Goal: Transaction & Acquisition: Purchase product/service

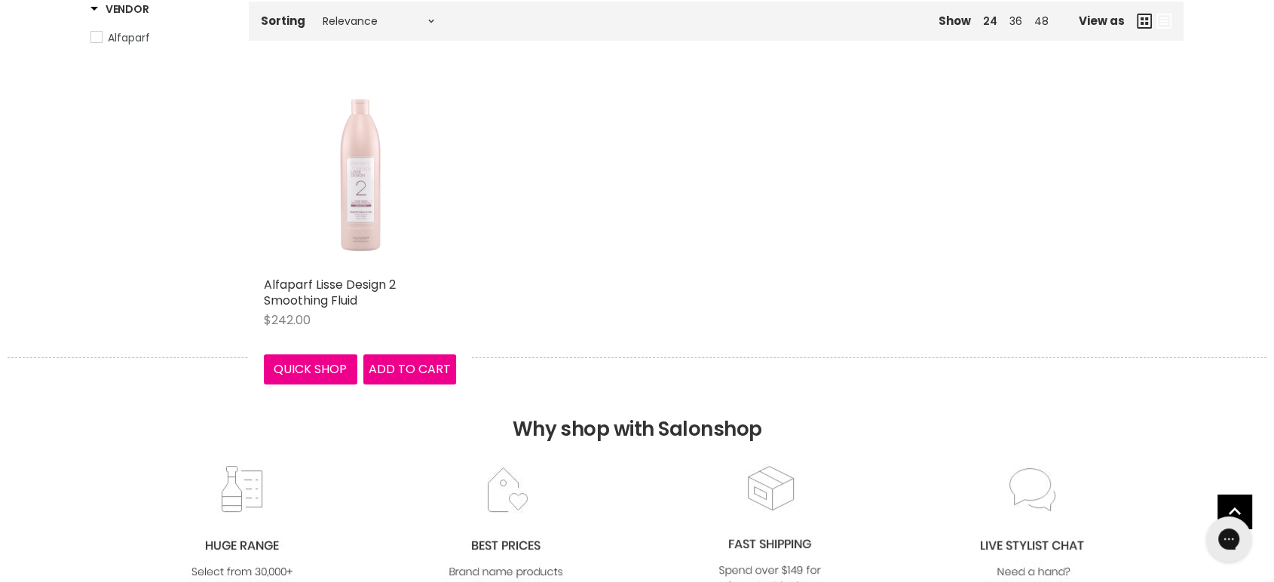
click at [323, 222] on div "Main content" at bounding box center [360, 173] width 192 height 192
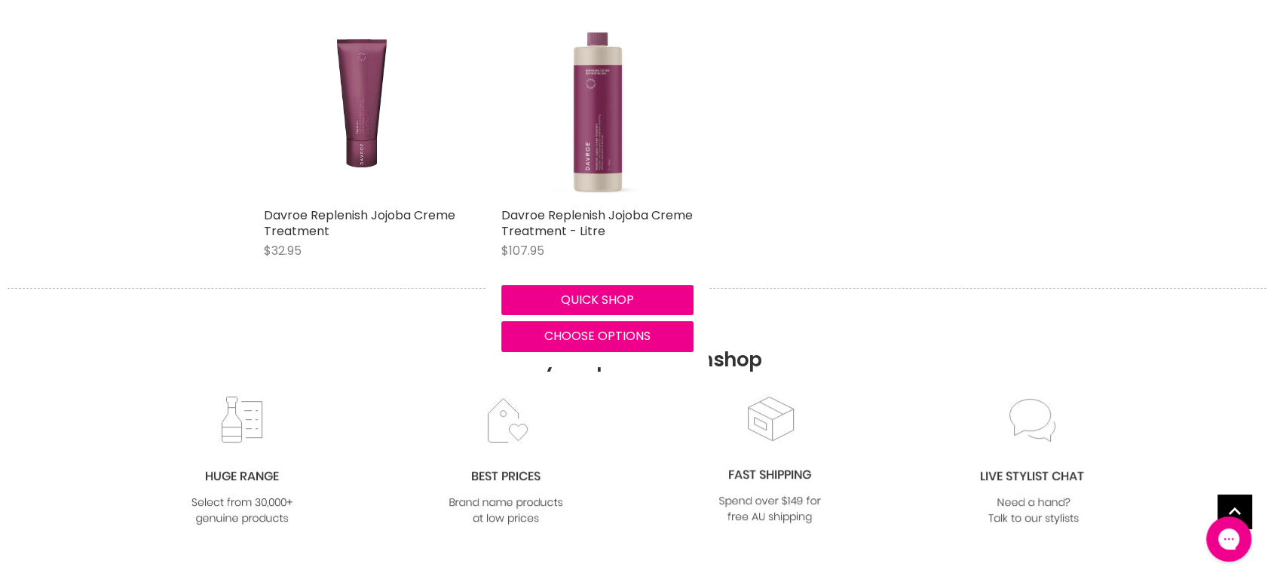
type input "Davroe Replenish Jojoba"
click at [580, 140] on img "Main content" at bounding box center [597, 104] width 192 height 192
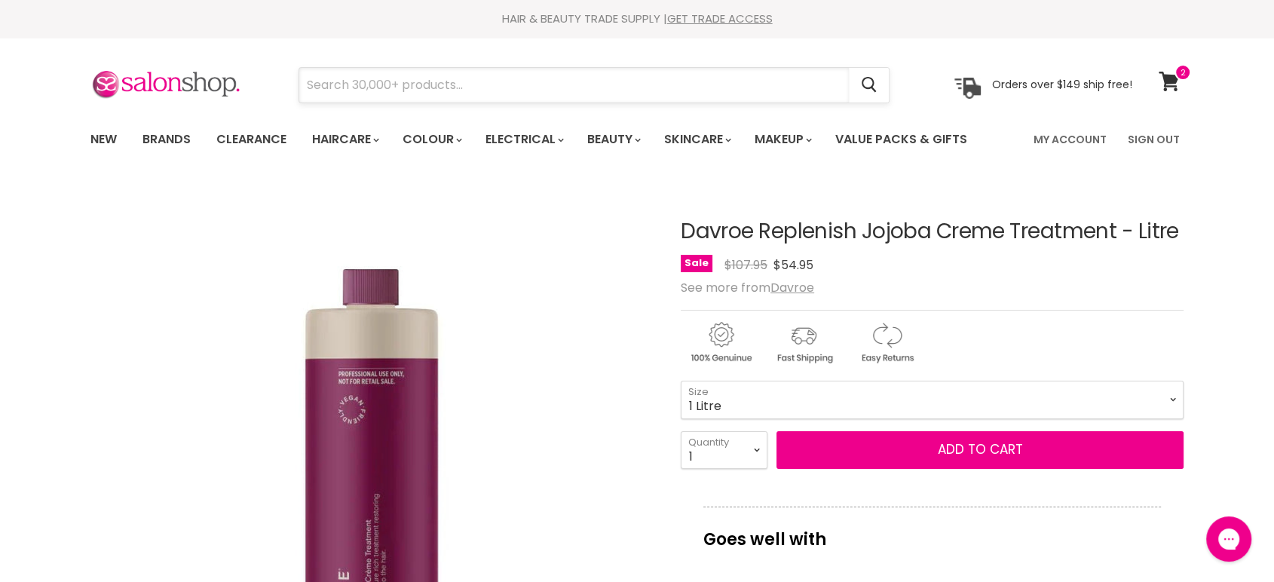
paste input "Davroe Moisture"
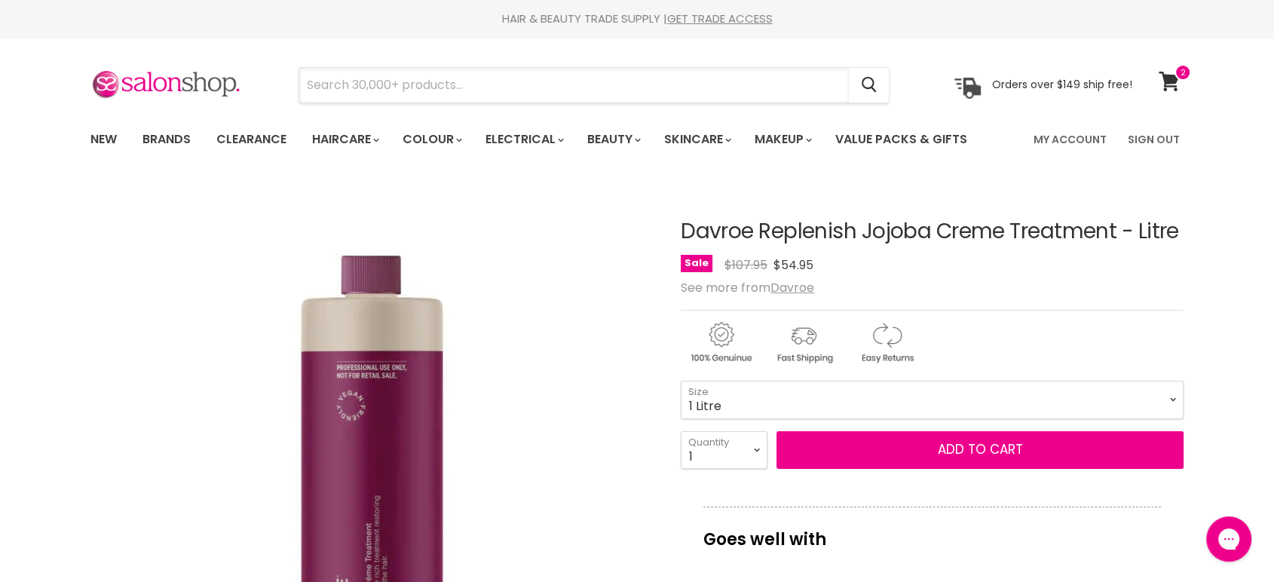
type input "Davroe Moisture"
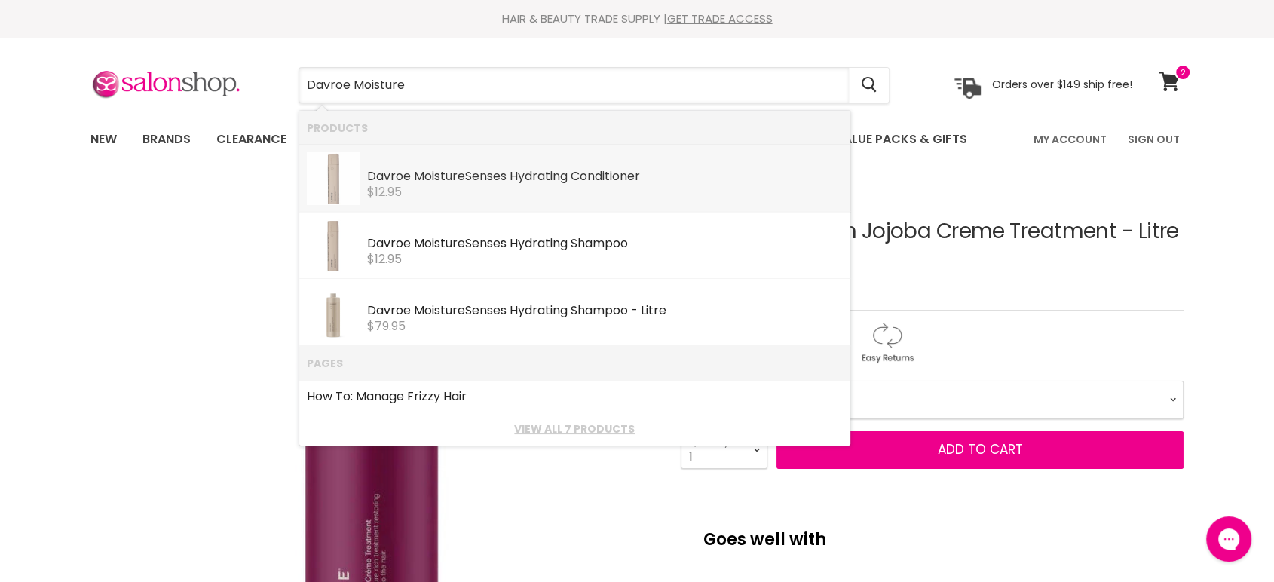
click at [503, 170] on div "Davroe Moisture Senses Hydrating Conditioner" at bounding box center [605, 178] width 476 height 16
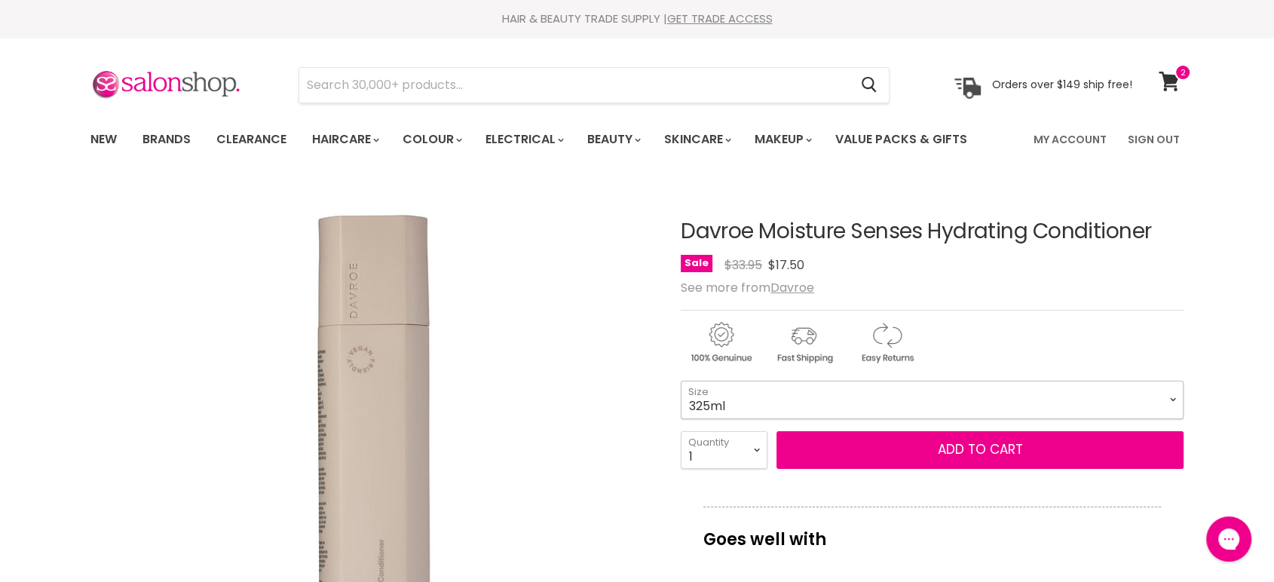
click at [840, 398] on select "325ml 100ml" at bounding box center [932, 400] width 503 height 38
click at [681, 381] on select "325ml 100ml" at bounding box center [932, 400] width 503 height 38
select select "100ml"
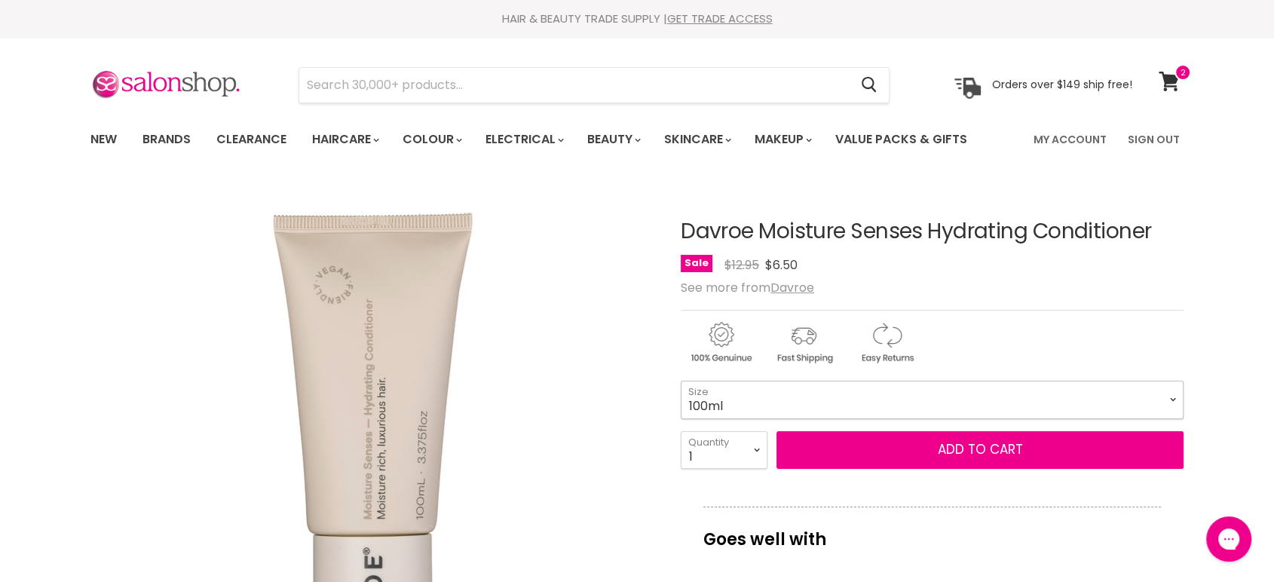
drag, startPoint x: 811, startPoint y: 395, endPoint x: 797, endPoint y: 410, distance: 20.3
click at [810, 395] on select "325ml 100ml" at bounding box center [932, 400] width 503 height 38
click at [865, 347] on img "Main content" at bounding box center [886, 343] width 80 height 46
paste input "Davroe Moisture"
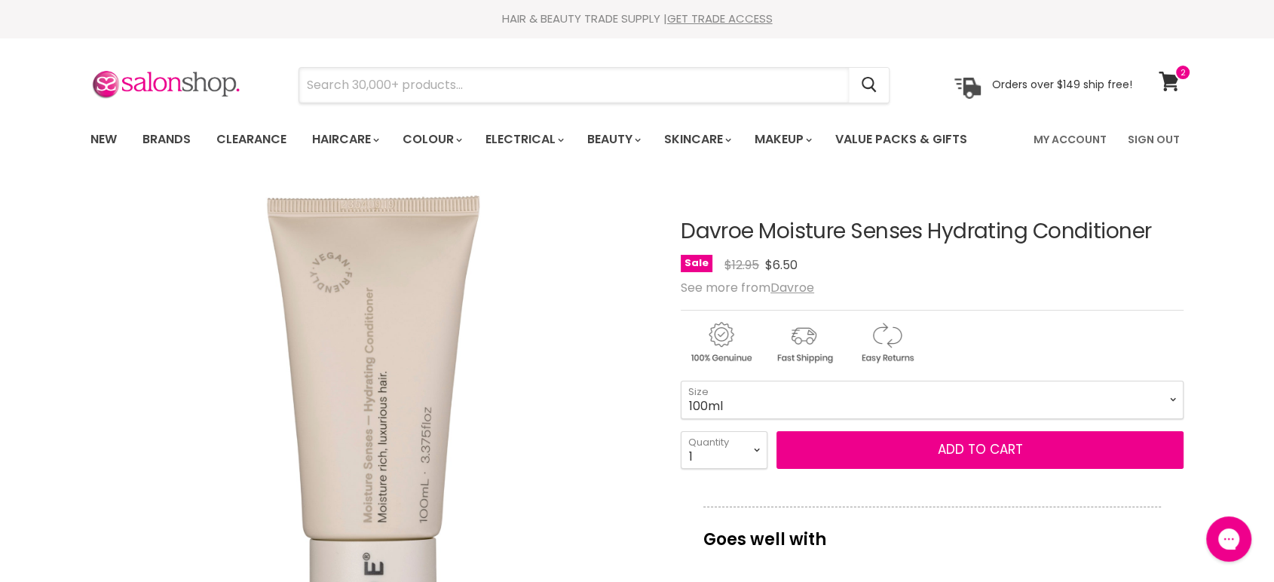
type input "Davroe Moisture"
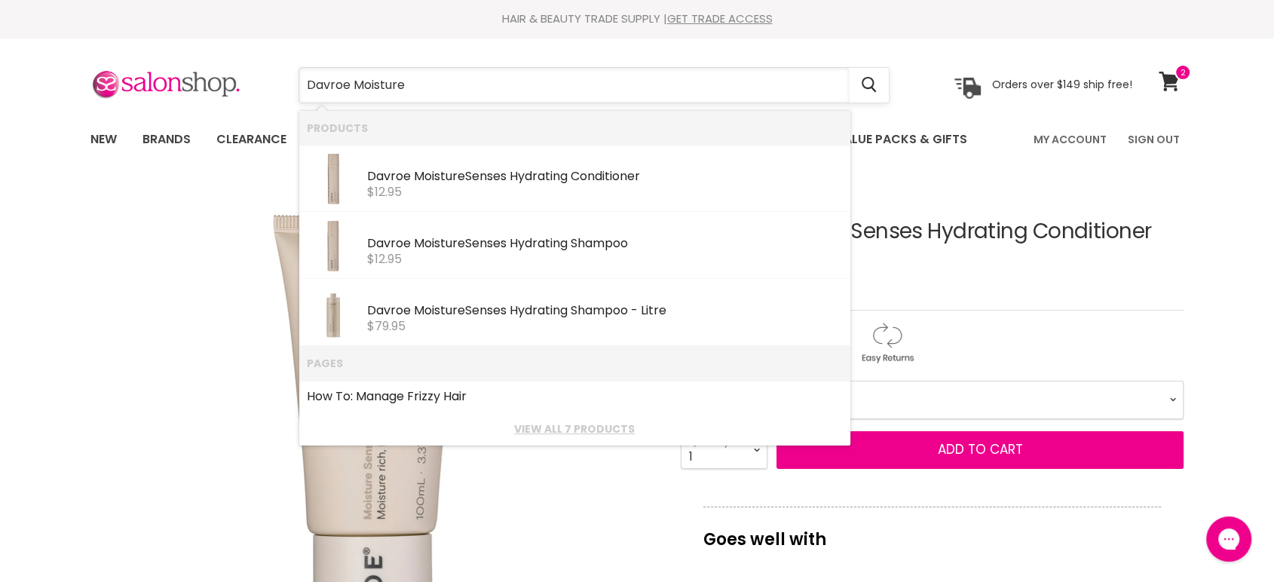
click at [473, 88] on input "Davroe Moisture" at bounding box center [573, 85] width 549 height 35
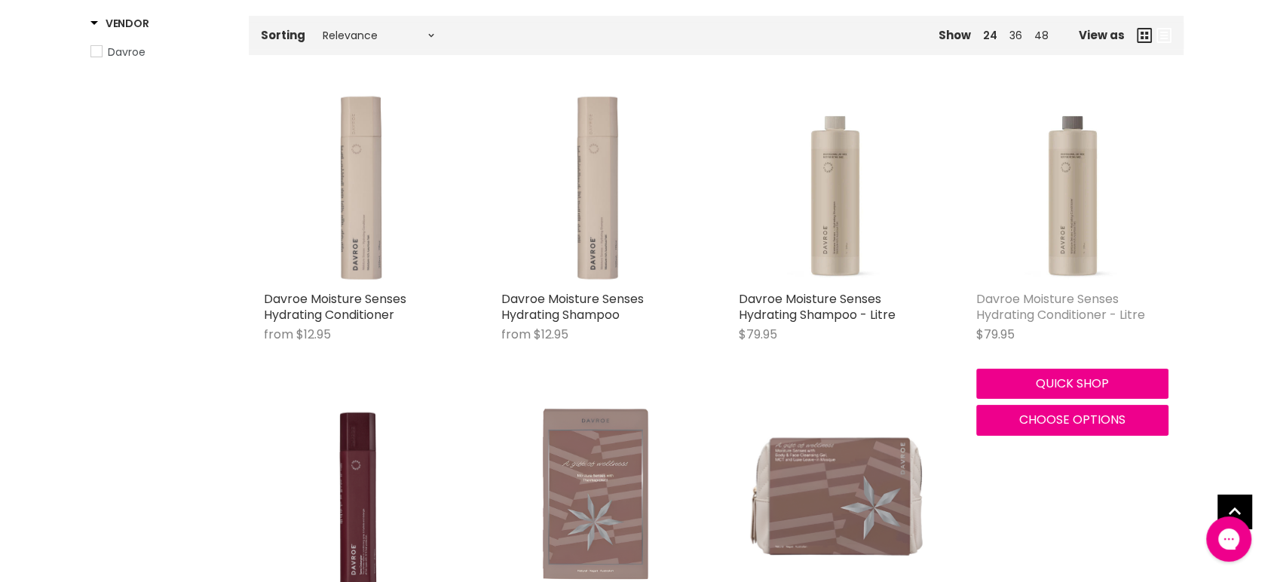
click at [1077, 316] on link "Davroe Moisture Senses Hydrating Conditioner - Litre" at bounding box center [1060, 306] width 169 height 33
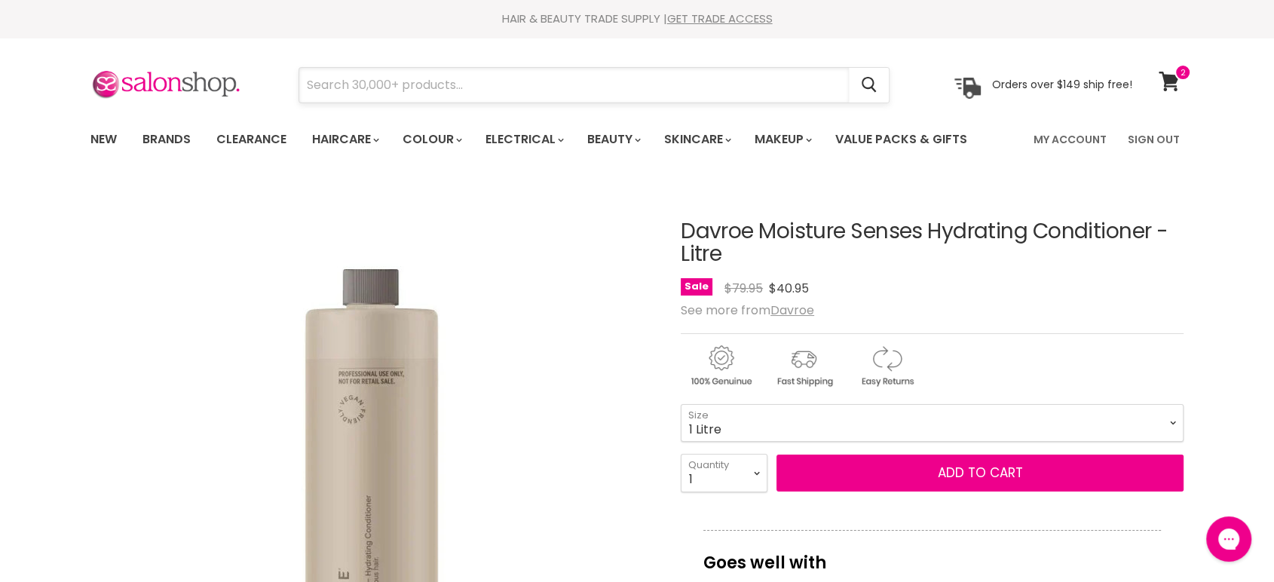
click at [419, 83] on input "Search" at bounding box center [573, 85] width 549 height 35
paste input "Davroe Moisture"
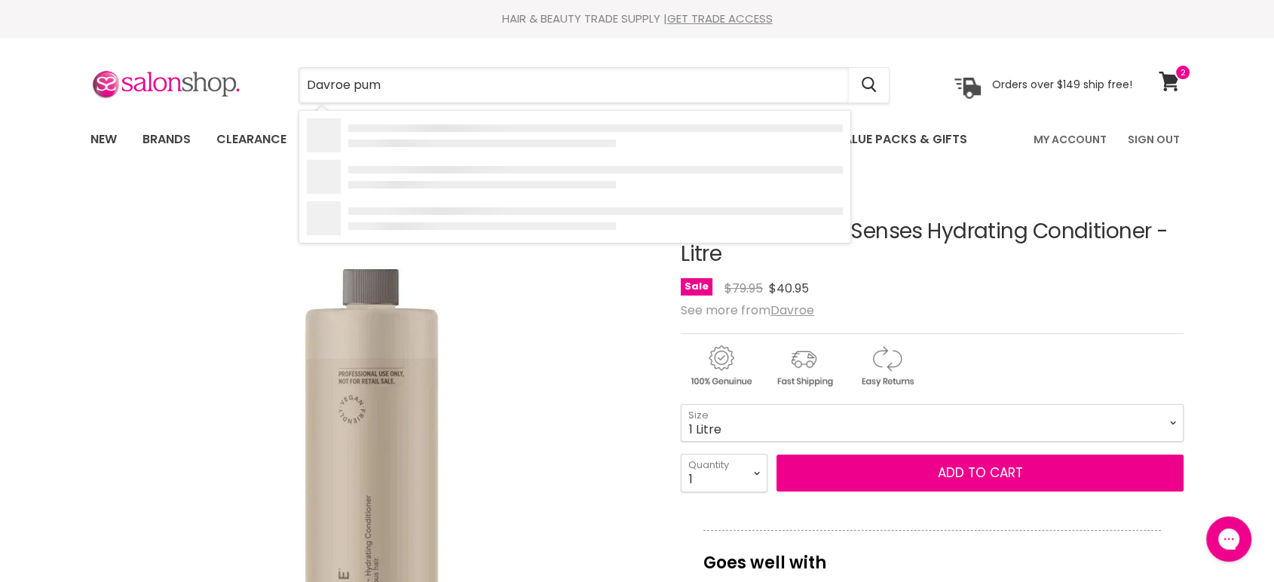
type input "Davroe pump"
